Goal: Information Seeking & Learning: Learn about a topic

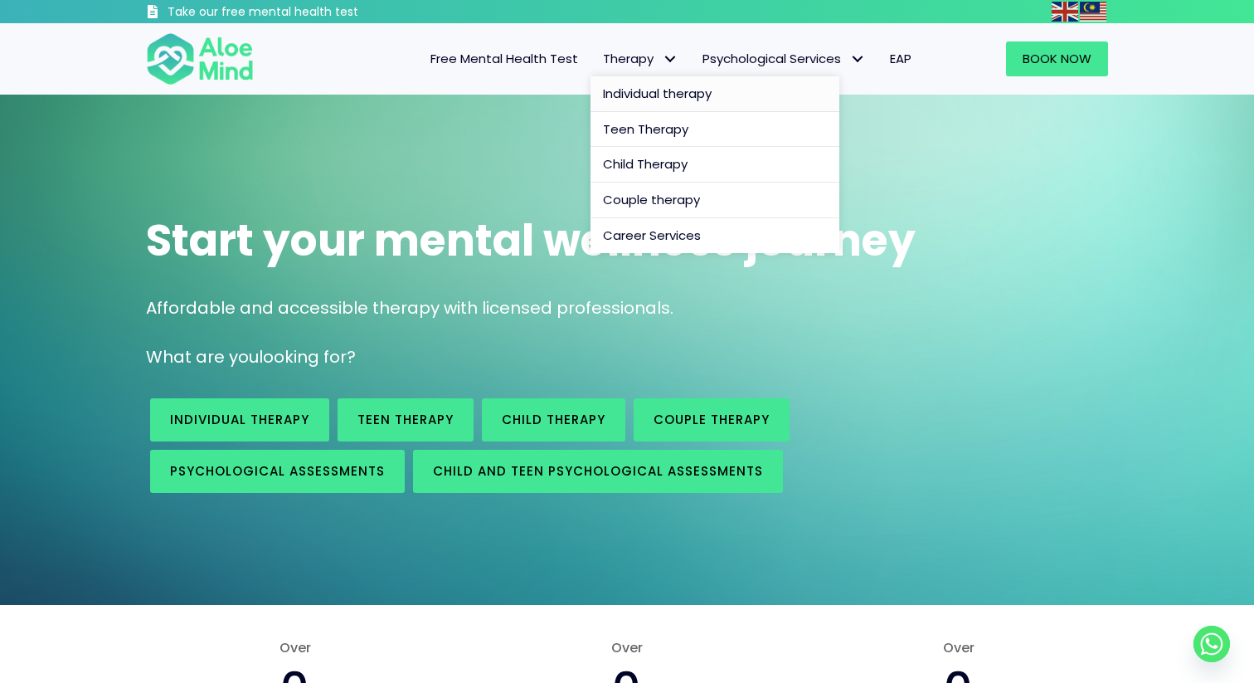
click at [649, 87] on span "Individual therapy" at bounding box center [657, 93] width 109 height 17
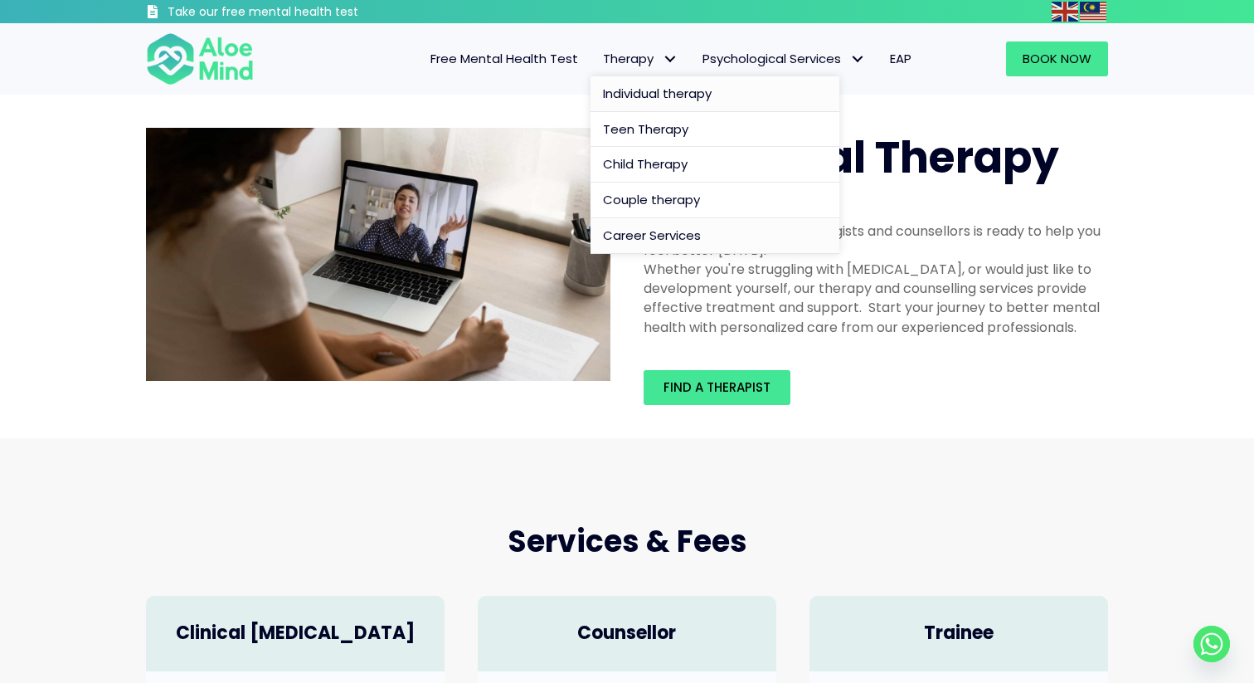
click at [650, 228] on span "Career Services" at bounding box center [652, 234] width 98 height 17
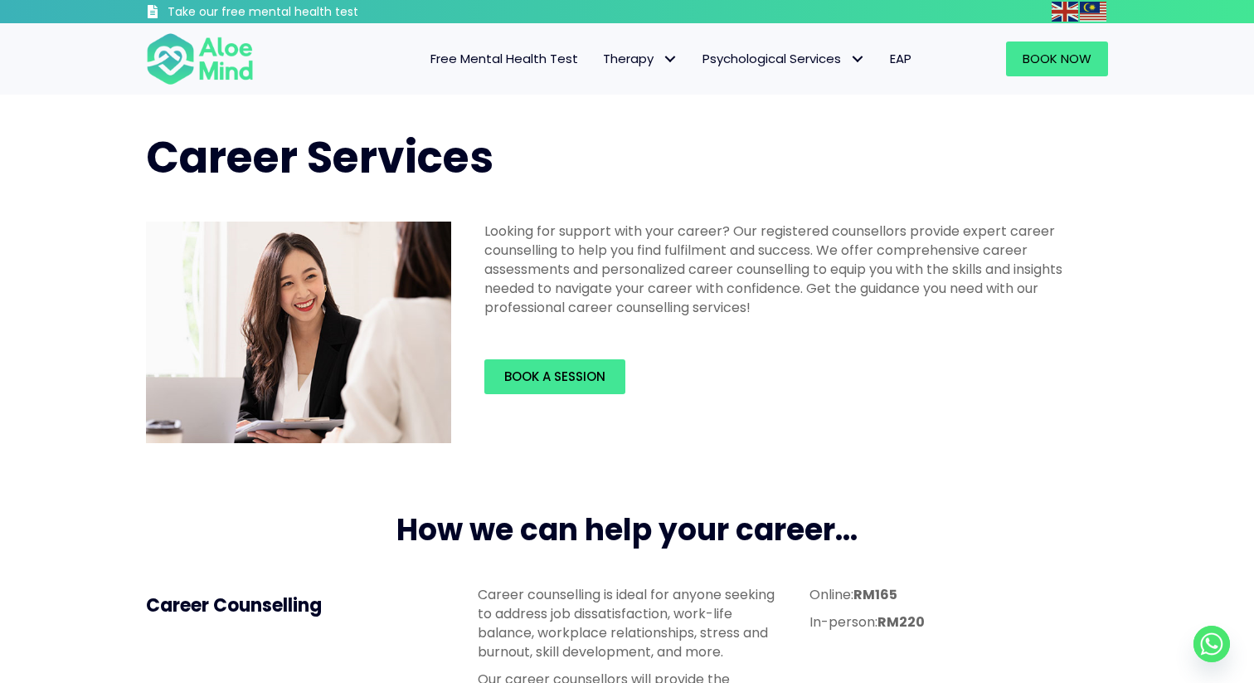
scroll to position [37, 0]
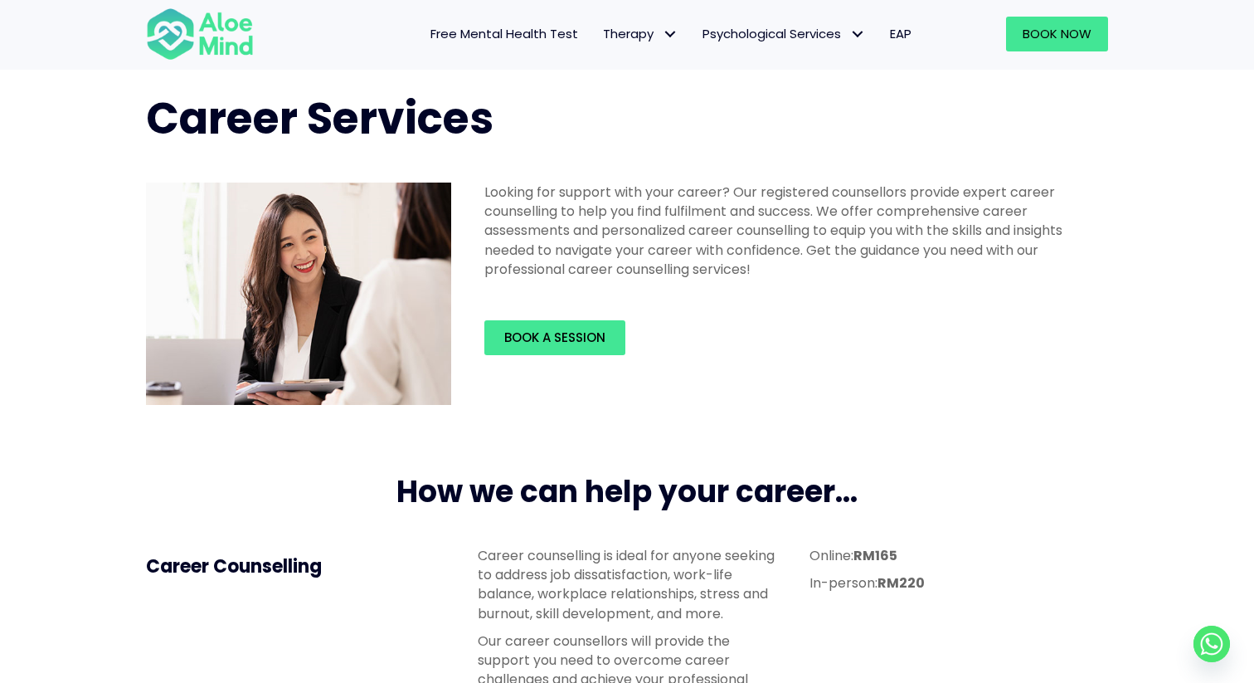
click at [541, 33] on span "Free Mental Health Test" at bounding box center [505, 33] width 148 height 17
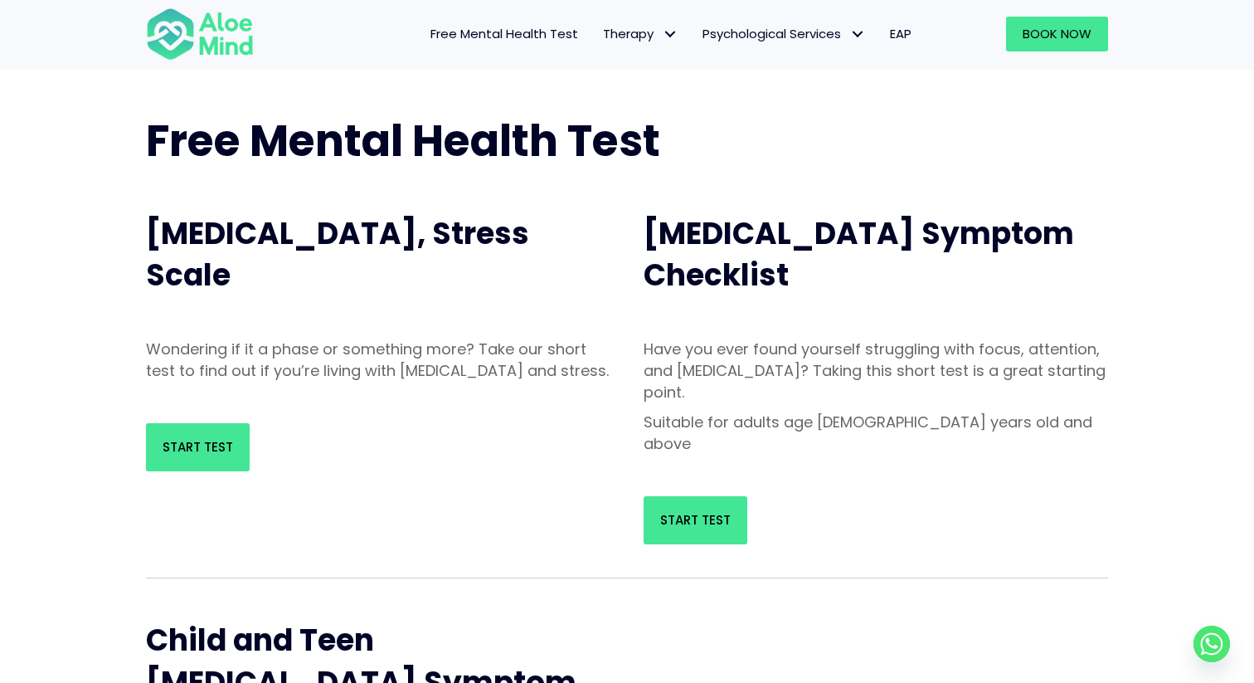
scroll to position [110, 0]
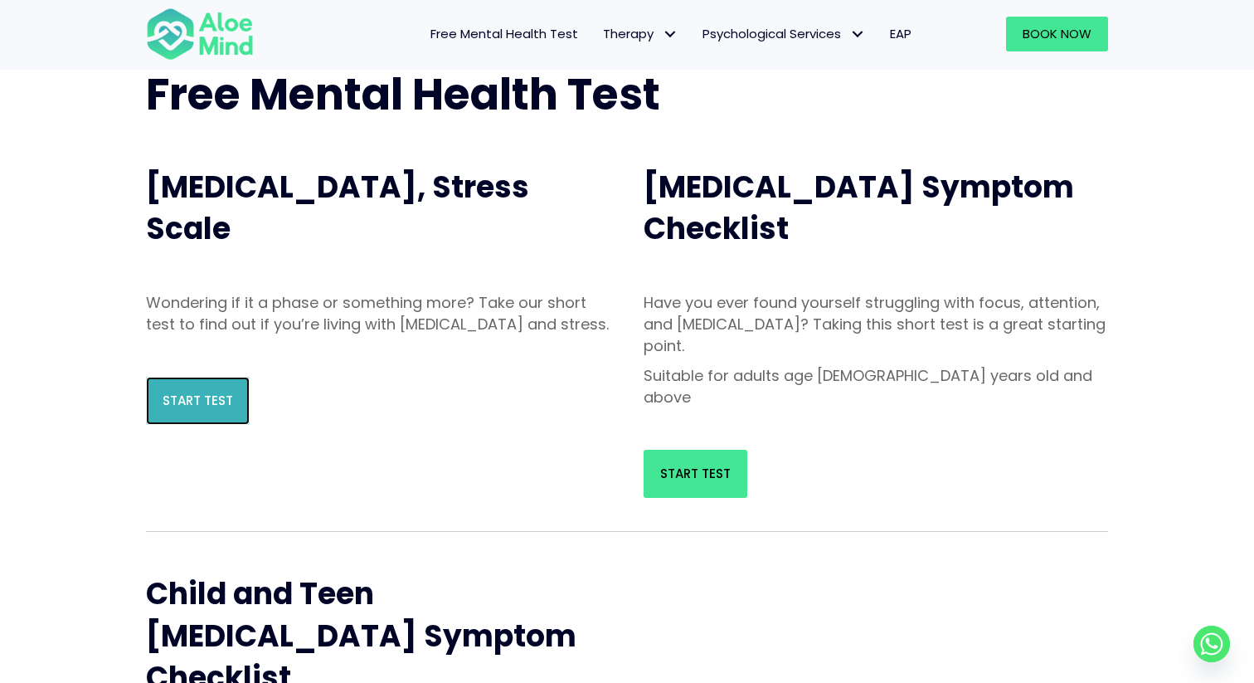
click at [220, 409] on span "Start Test" at bounding box center [198, 400] width 71 height 17
